Goal: Book appointment/travel/reservation

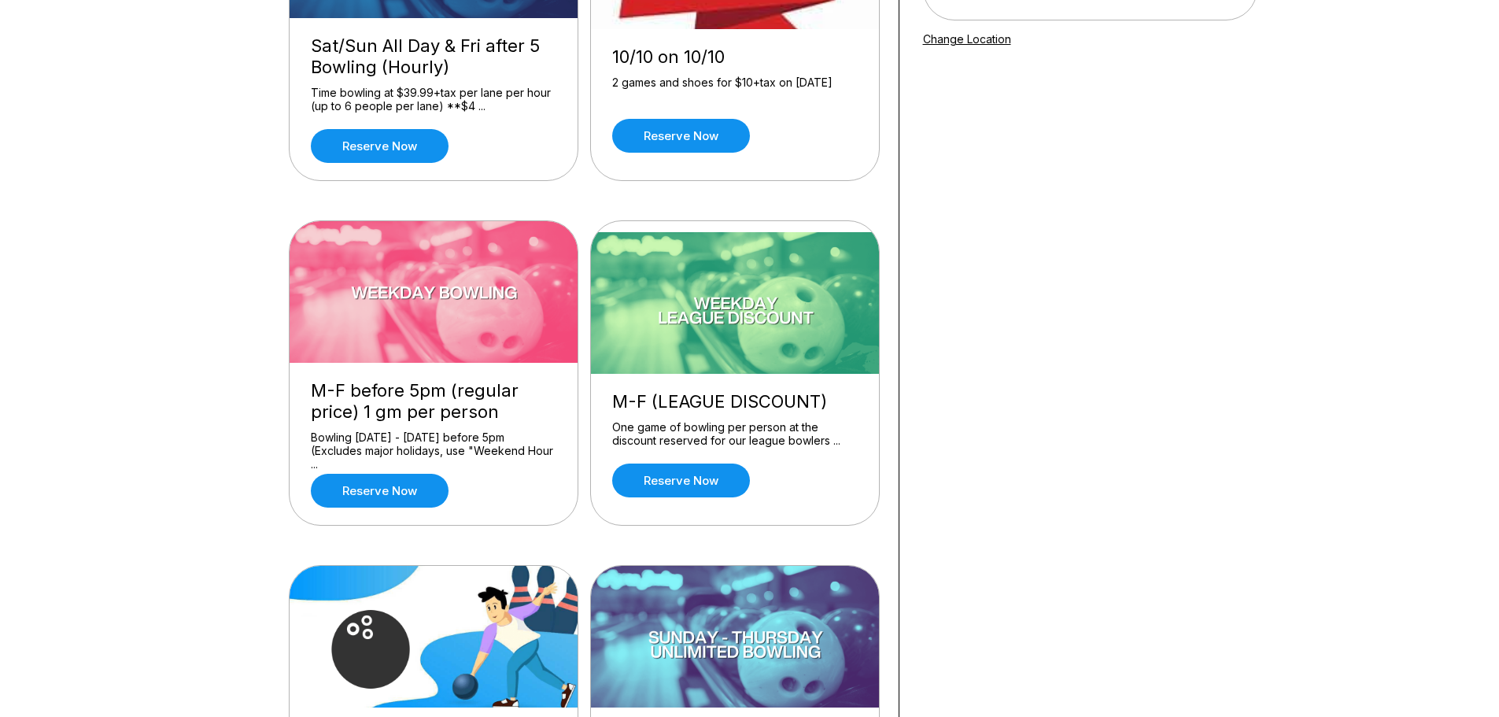
scroll to position [393, 0]
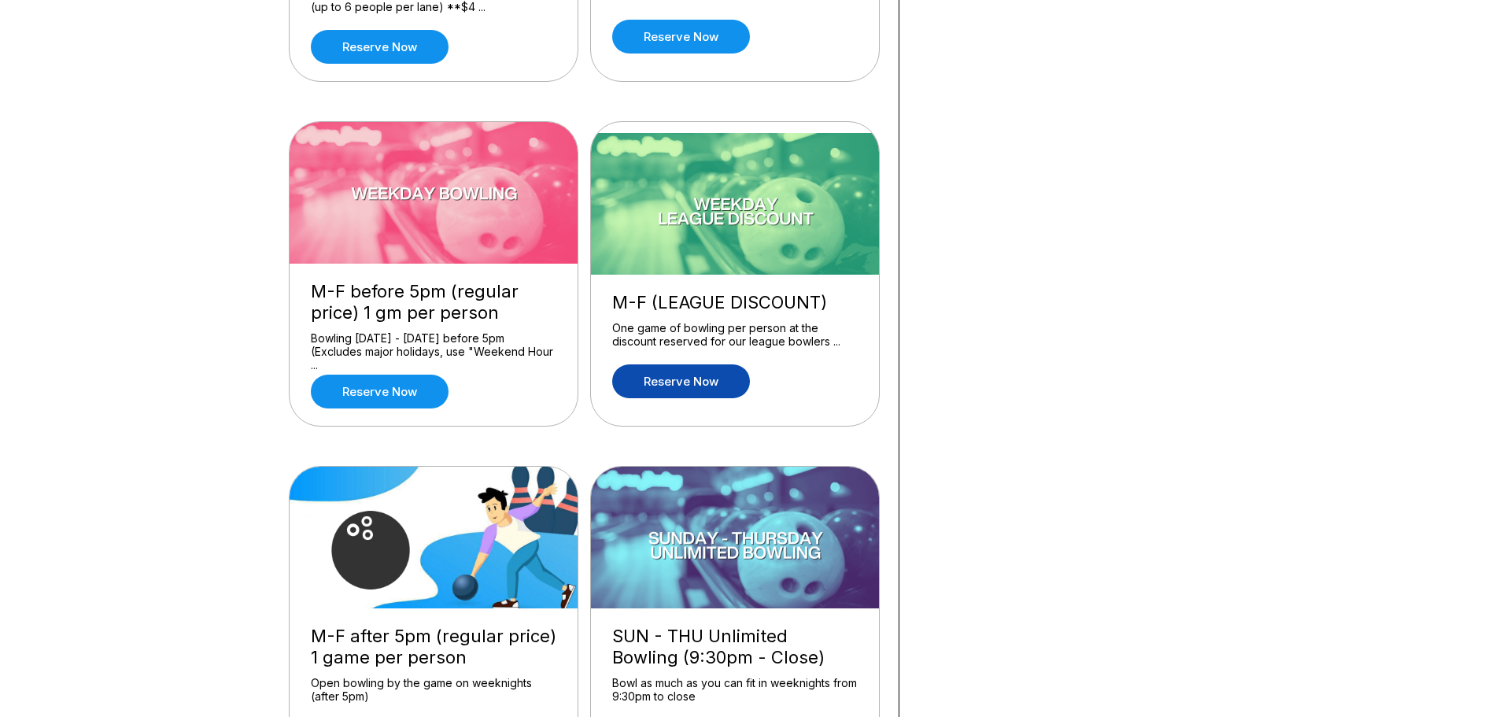
click at [695, 379] on link "Reserve now" at bounding box center [681, 381] width 138 height 34
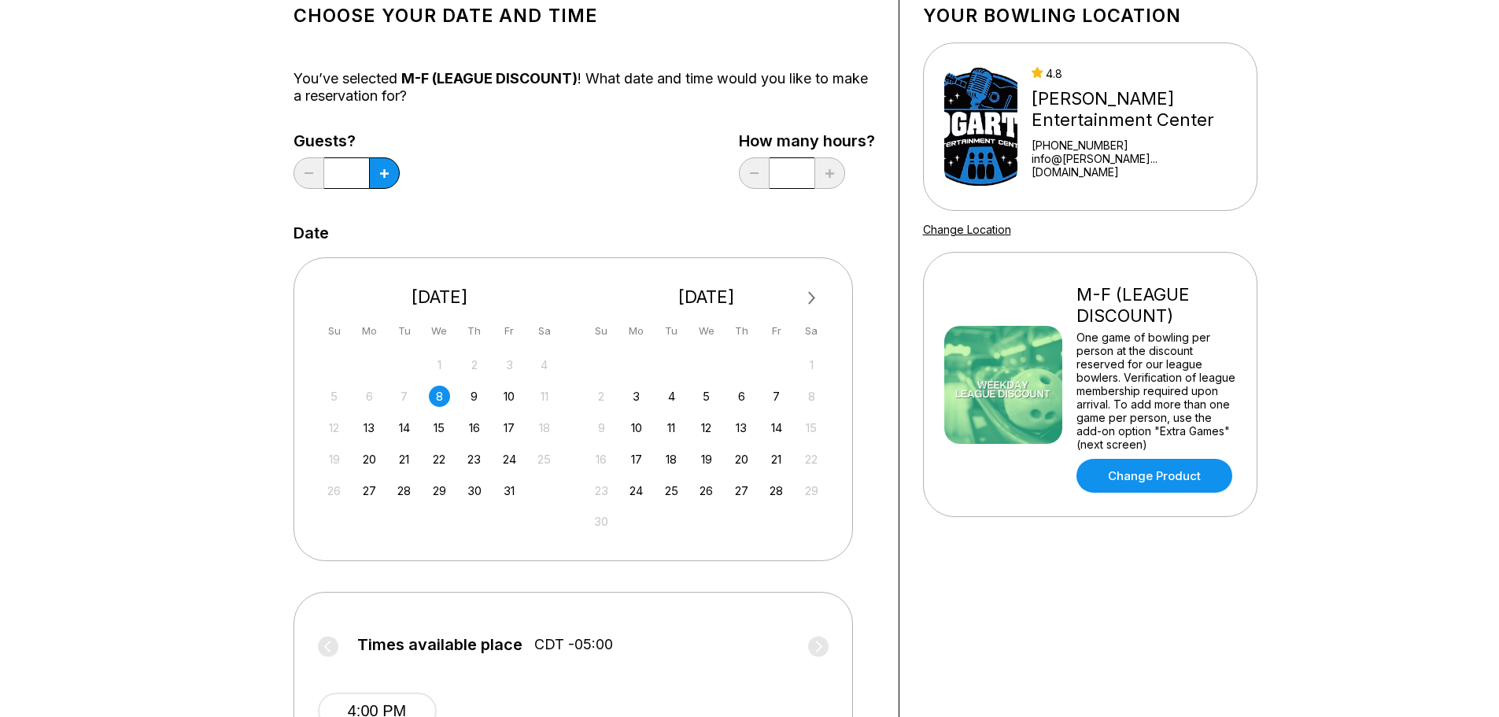
scroll to position [157, 0]
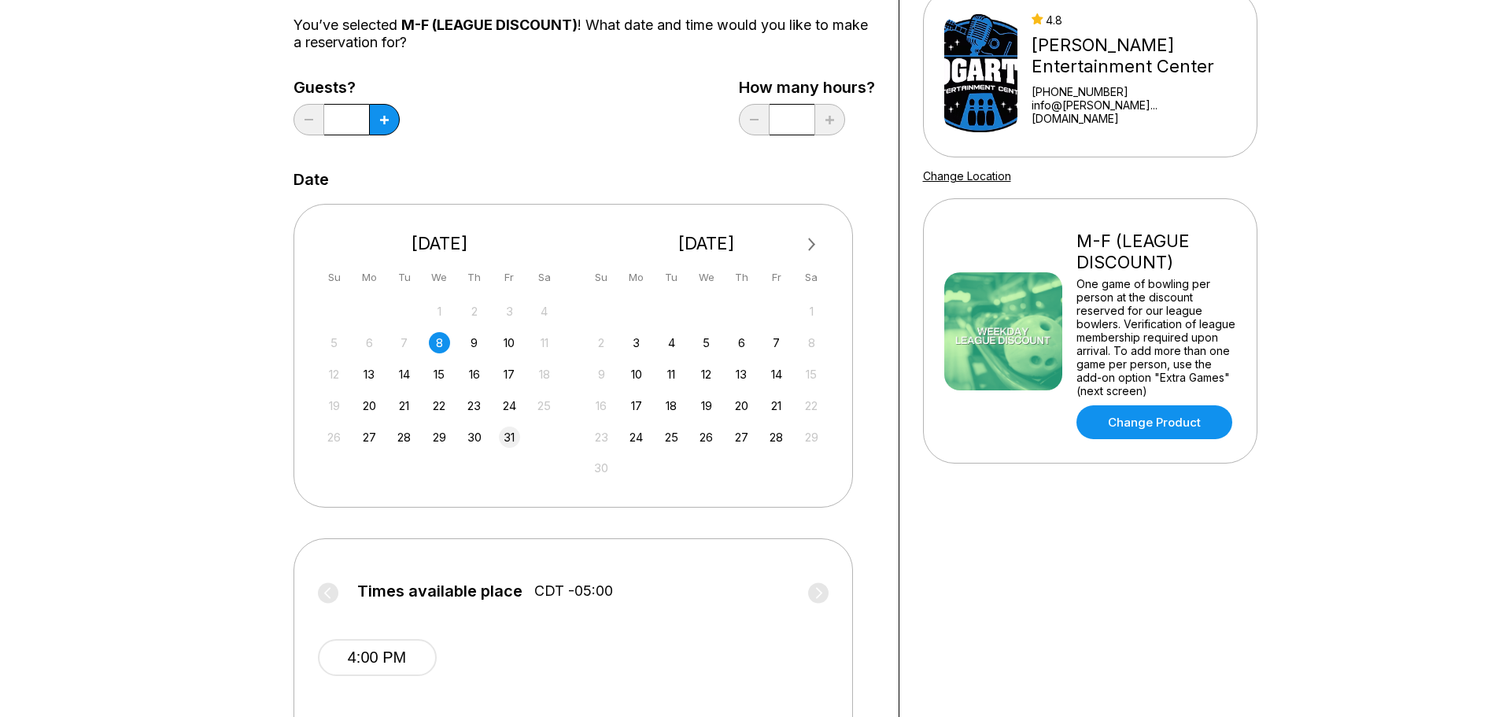
click at [508, 434] on div "31" at bounding box center [509, 436] width 21 height 21
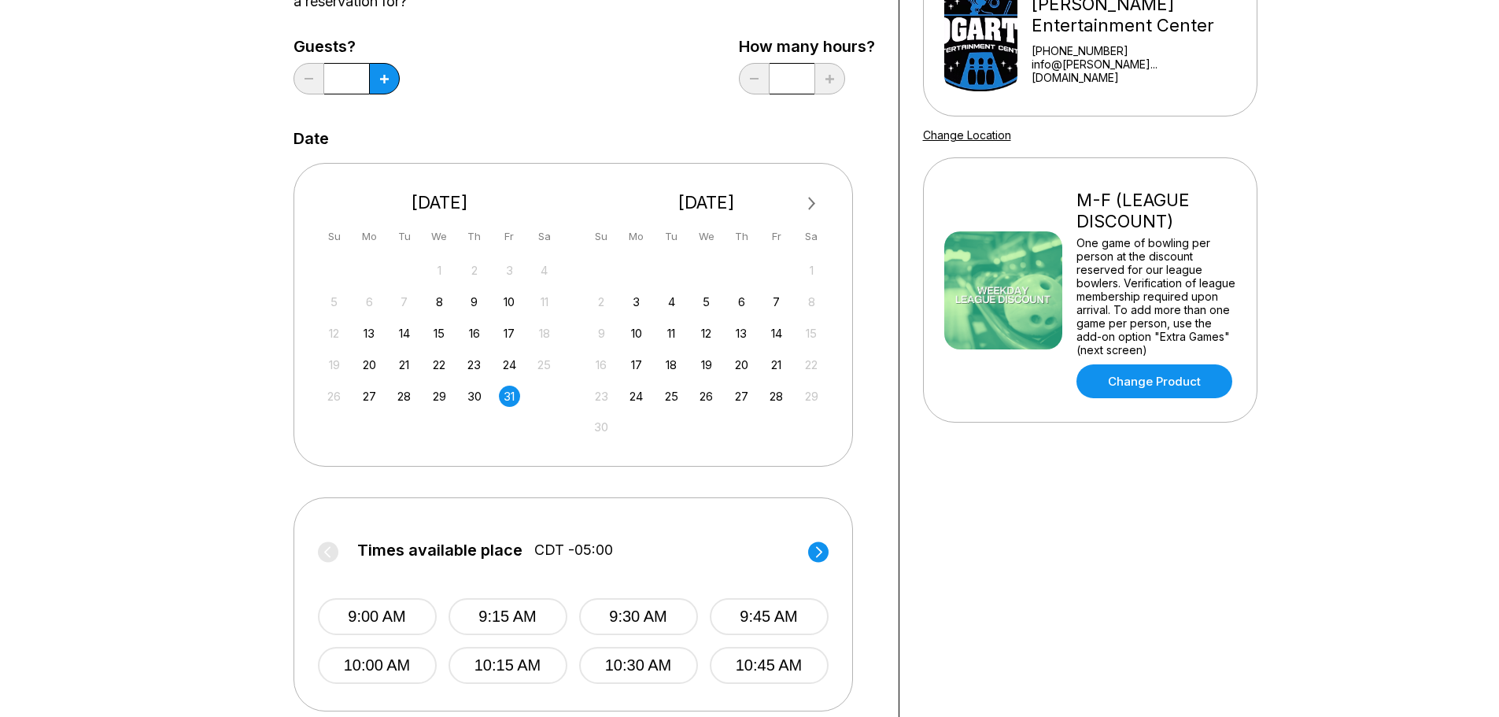
scroll to position [79, 0]
